Goal: Check status: Check status

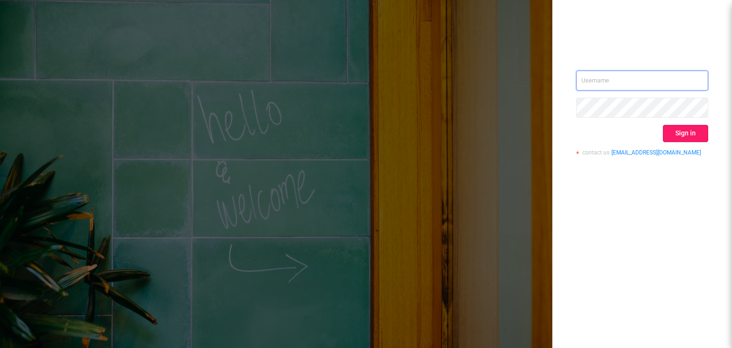
type input "[EMAIL_ADDRESS][DOMAIN_NAME]"
click at [684, 130] on button "Sign in" at bounding box center [685, 133] width 45 height 17
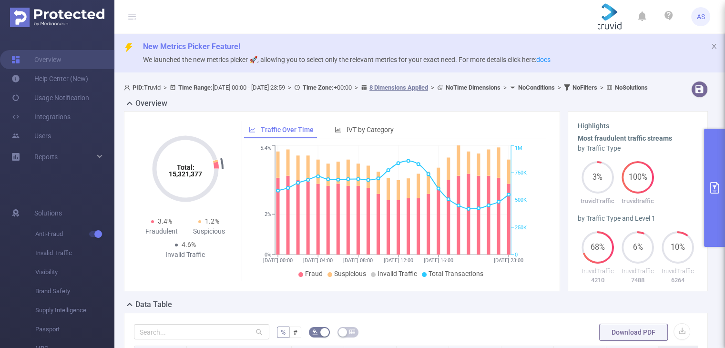
click at [709, 165] on button "primary" at bounding box center [714, 188] width 21 height 118
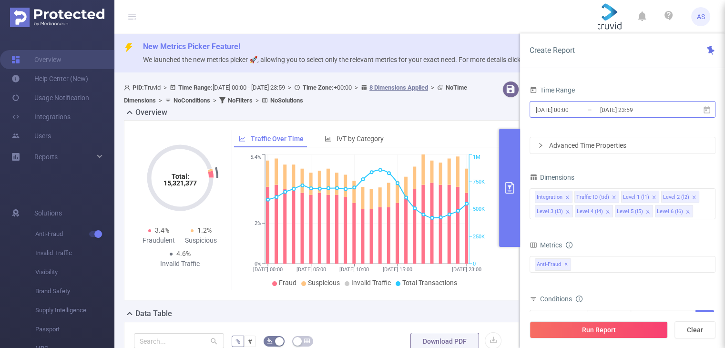
click at [634, 113] on input "[DATE] 23:59" at bounding box center [637, 109] width 77 height 13
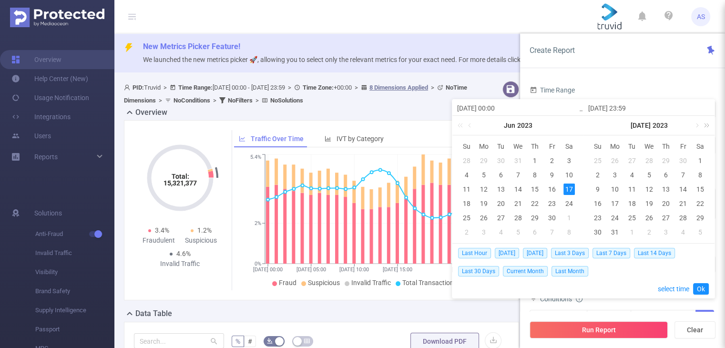
click at [706, 128] on link at bounding box center [705, 125] width 12 height 19
click at [578, 126] on link at bounding box center [574, 125] width 12 height 19
click at [699, 123] on link at bounding box center [705, 125] width 12 height 19
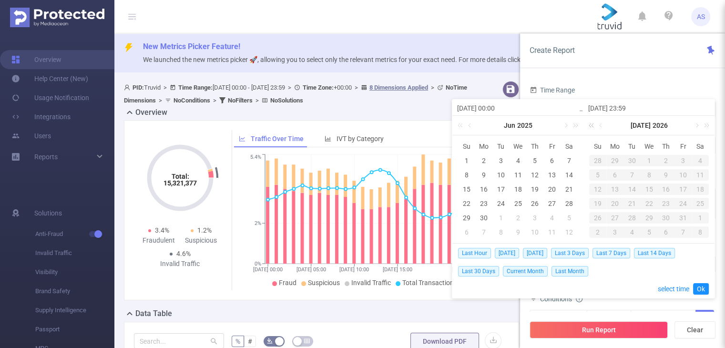
click at [593, 124] on link at bounding box center [593, 125] width 12 height 19
click at [696, 126] on link at bounding box center [696, 125] width 9 height 19
click at [568, 125] on link at bounding box center [574, 125] width 12 height 19
click at [461, 126] on link at bounding box center [462, 125] width 12 height 19
click at [565, 126] on link at bounding box center [565, 125] width 9 height 19
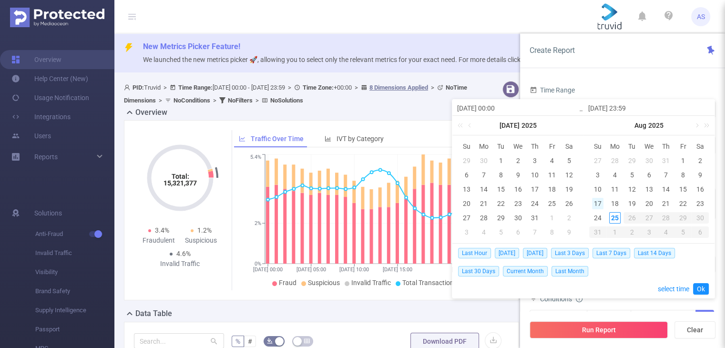
click at [596, 201] on div "17" at bounding box center [597, 203] width 11 height 11
click at [597, 216] on div "24" at bounding box center [597, 217] width 11 height 11
type input "[DATE] 00:00"
type input "[DATE] 23:59"
type input "[DATE] 00:00"
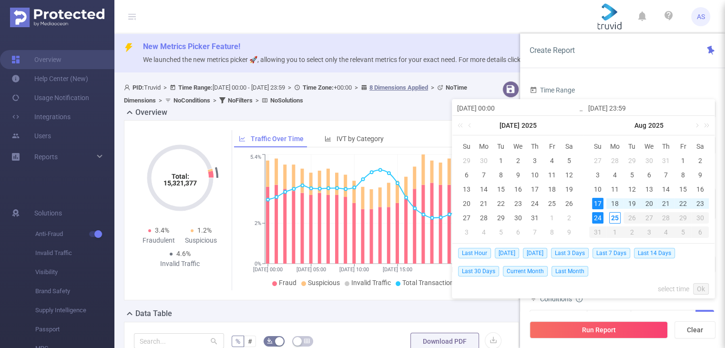
type input "[DATE] 23:59"
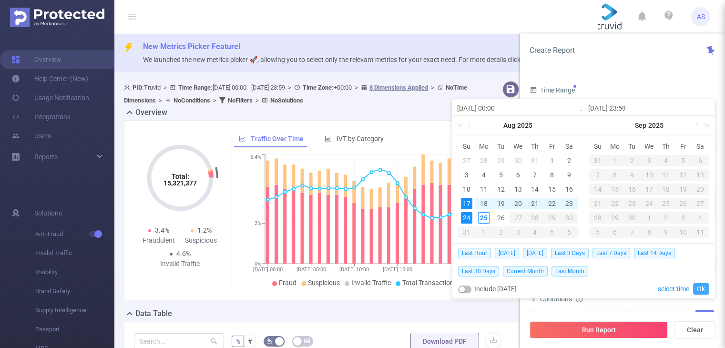
click at [705, 289] on link "Ok" at bounding box center [701, 288] width 16 height 11
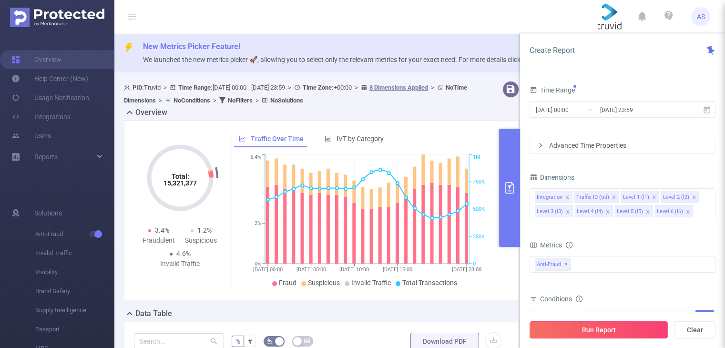
click at [638, 332] on button "Run Report" at bounding box center [599, 329] width 138 height 17
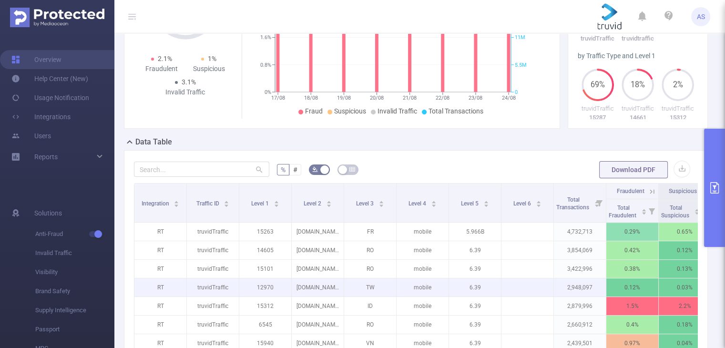
scroll to position [238, 0]
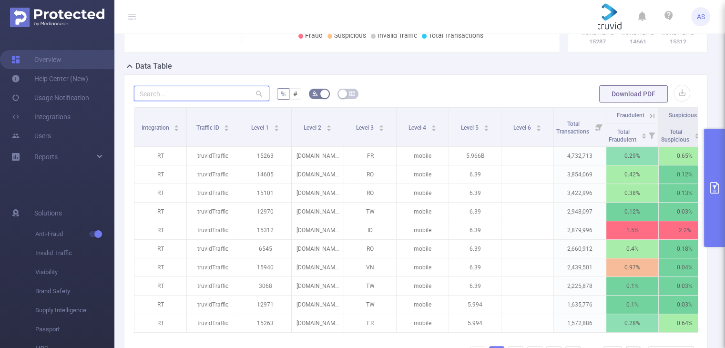
click at [221, 96] on input "text" at bounding box center [201, 93] width 135 height 15
paste input "[DOMAIN_NAME]"
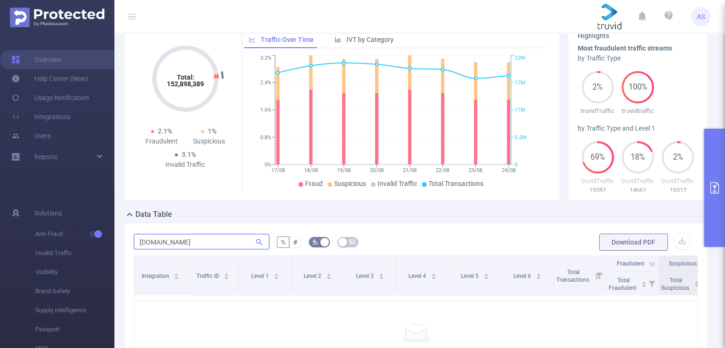
scroll to position [0, 0]
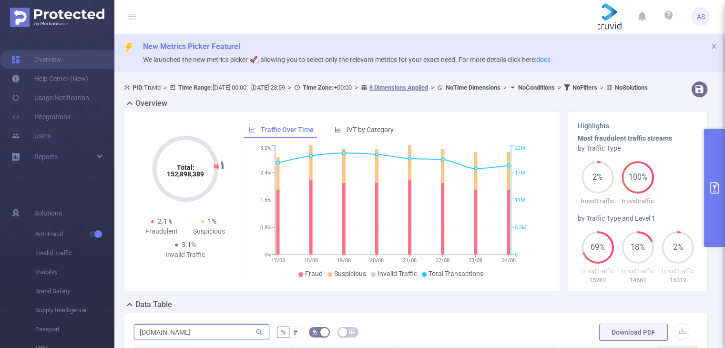
type input "[DOMAIN_NAME]"
click at [715, 173] on button "primary" at bounding box center [714, 188] width 21 height 118
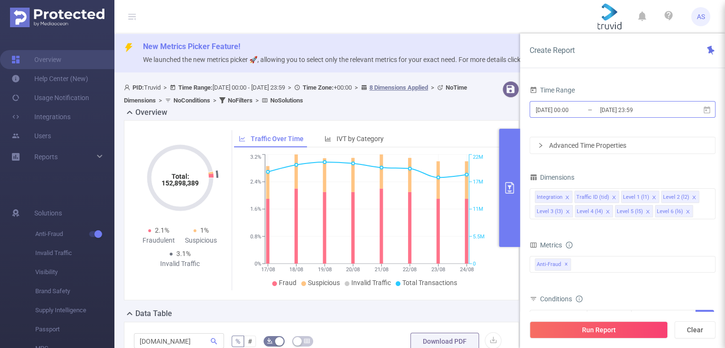
click at [614, 106] on input "[DATE] 23:59" at bounding box center [637, 109] width 77 height 13
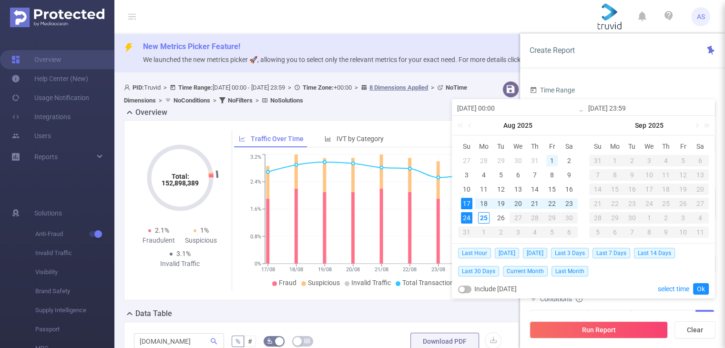
click at [550, 163] on div "1" at bounding box center [551, 160] width 11 height 11
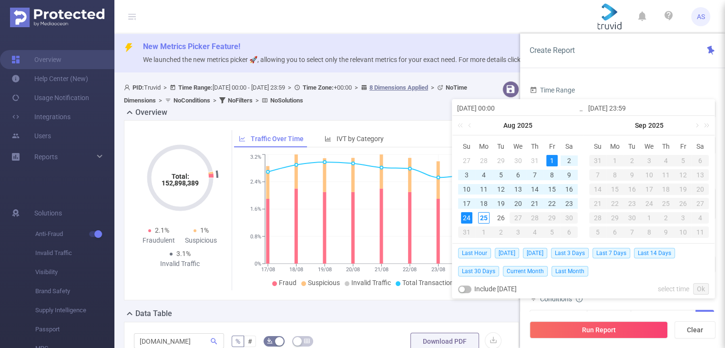
click at [469, 218] on div "24" at bounding box center [466, 217] width 11 height 11
type input "[DATE] 00:00"
click at [702, 284] on link "Ok" at bounding box center [701, 288] width 16 height 11
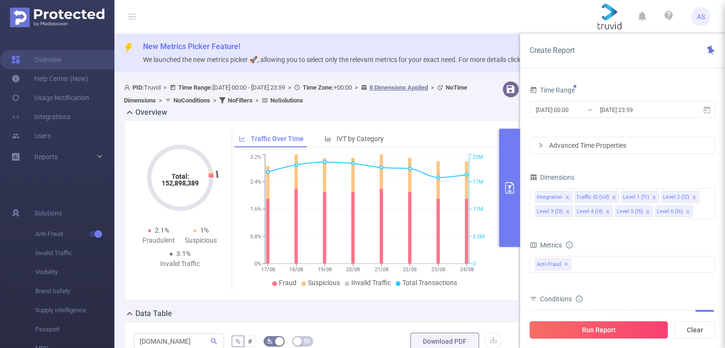
click at [618, 330] on button "Run Report" at bounding box center [599, 329] width 138 height 17
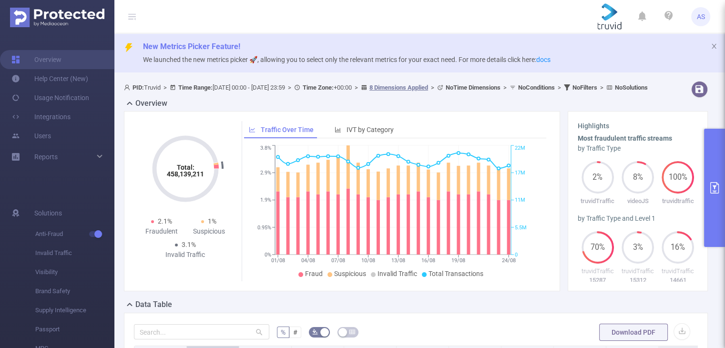
scroll to position [48, 0]
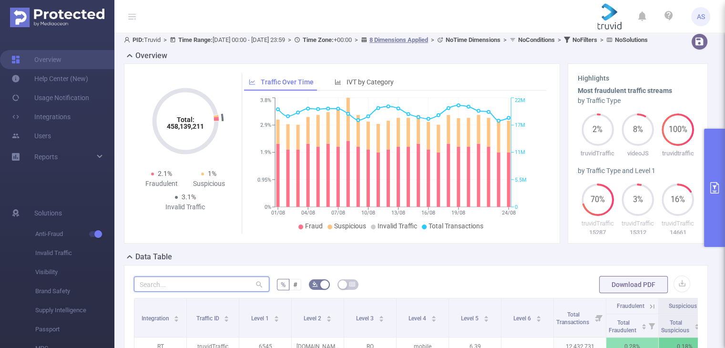
click at [170, 292] on input "text" at bounding box center [201, 283] width 135 height 15
paste input "[DOMAIN_NAME]"
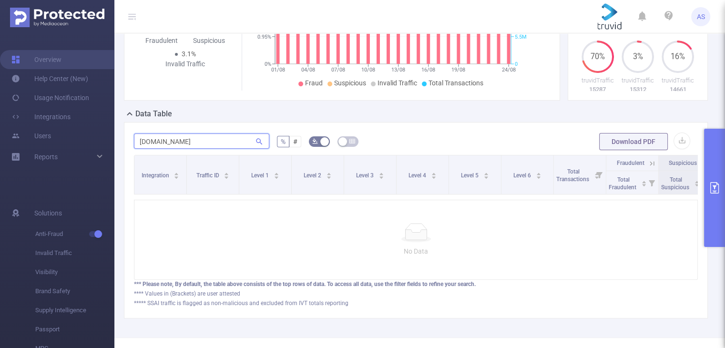
type input "[DOMAIN_NAME]"
